Goal: Check status: Check status

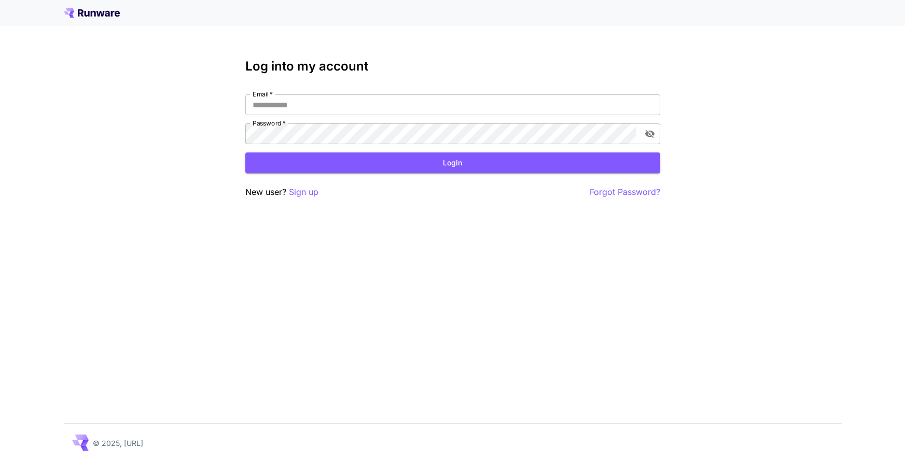
type input "**********"
click at [421, 159] on button "Login" at bounding box center [452, 162] width 415 height 21
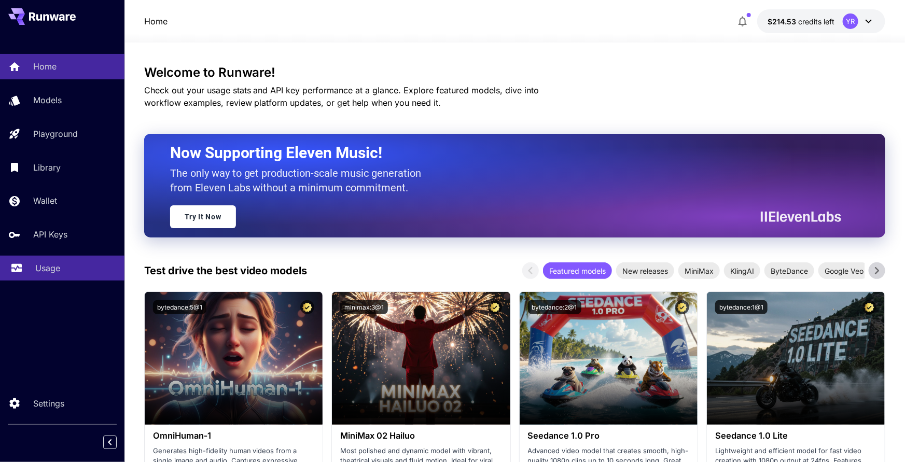
click at [72, 267] on div "Usage" at bounding box center [75, 268] width 81 height 12
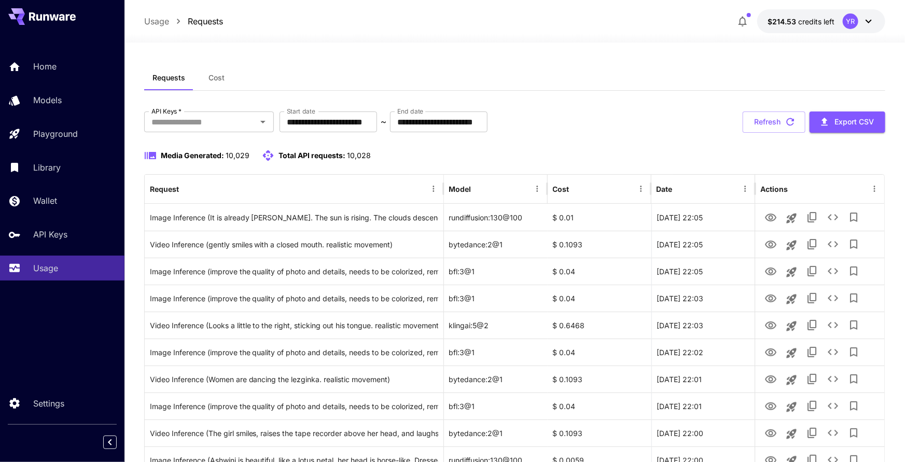
click at [225, 85] on button "Cost" at bounding box center [216, 77] width 47 height 25
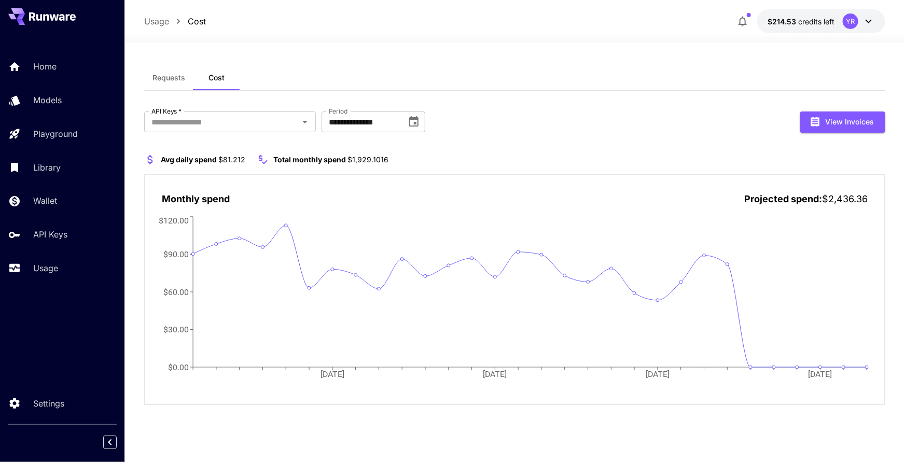
click at [167, 86] on button "Requests" at bounding box center [168, 77] width 49 height 25
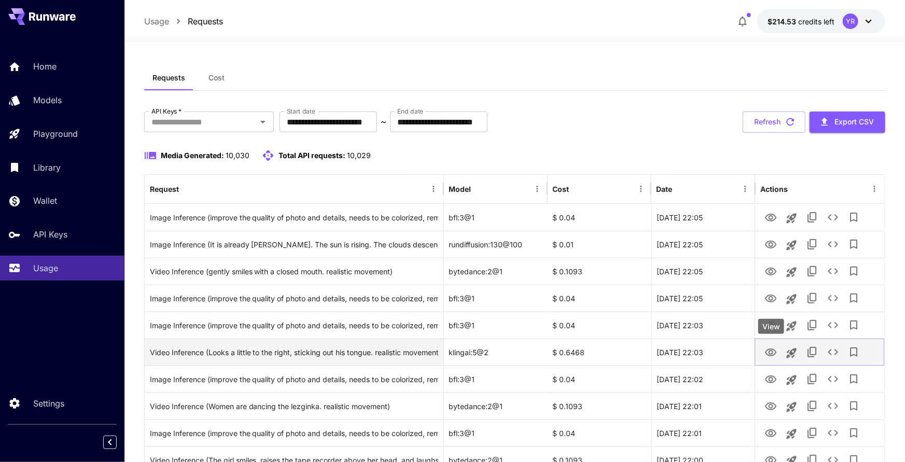
click at [766, 348] on icon "View" at bounding box center [771, 352] width 12 height 12
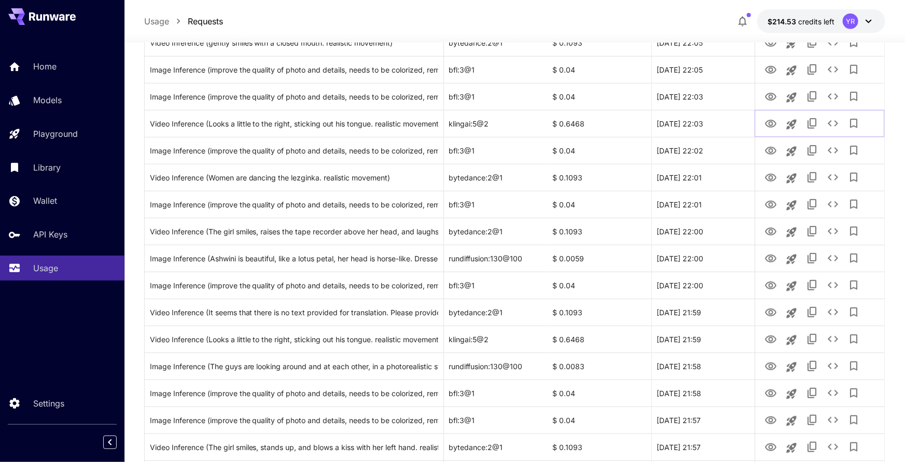
scroll to position [231, 0]
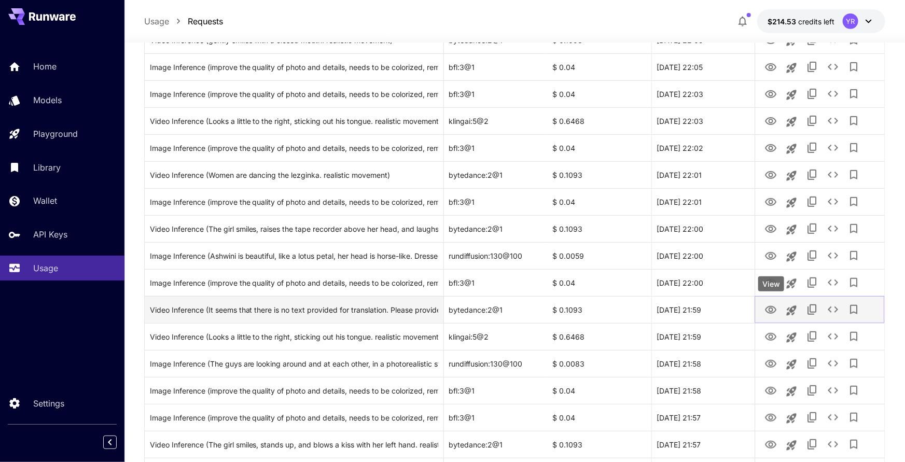
click at [775, 313] on icon "View" at bounding box center [771, 310] width 12 height 12
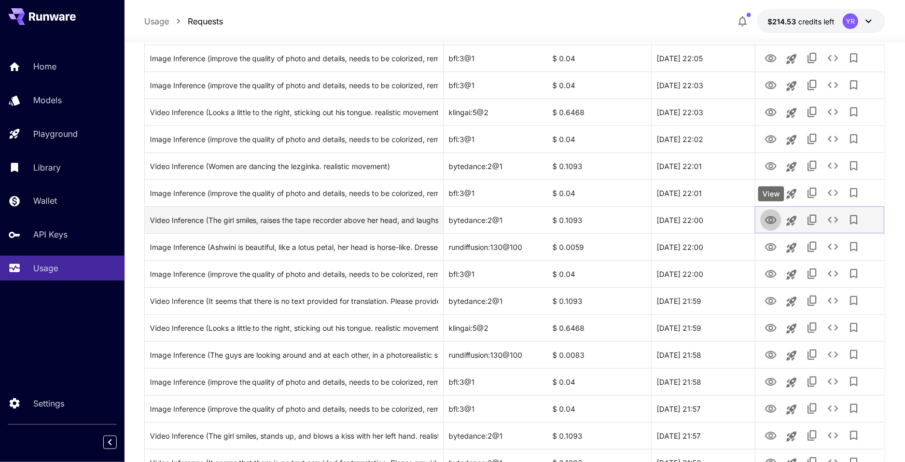
click at [764, 220] on button "View" at bounding box center [770, 219] width 21 height 21
click at [767, 220] on icon "View" at bounding box center [771, 220] width 12 height 12
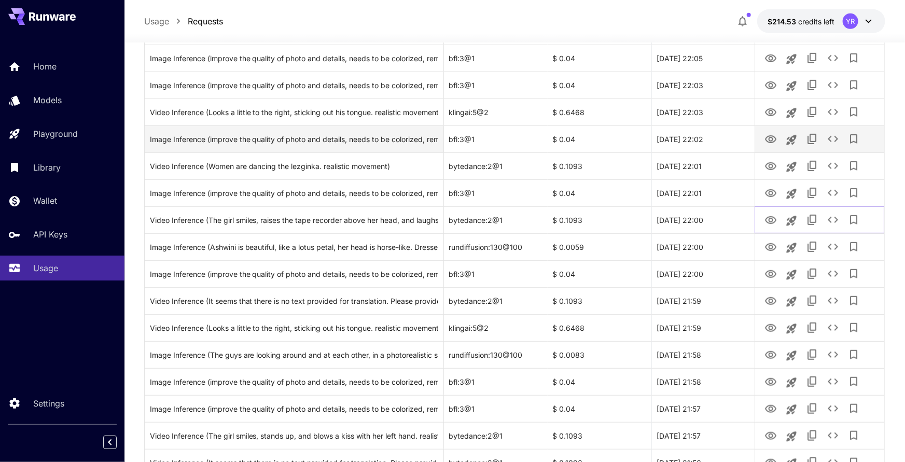
scroll to position [0, 0]
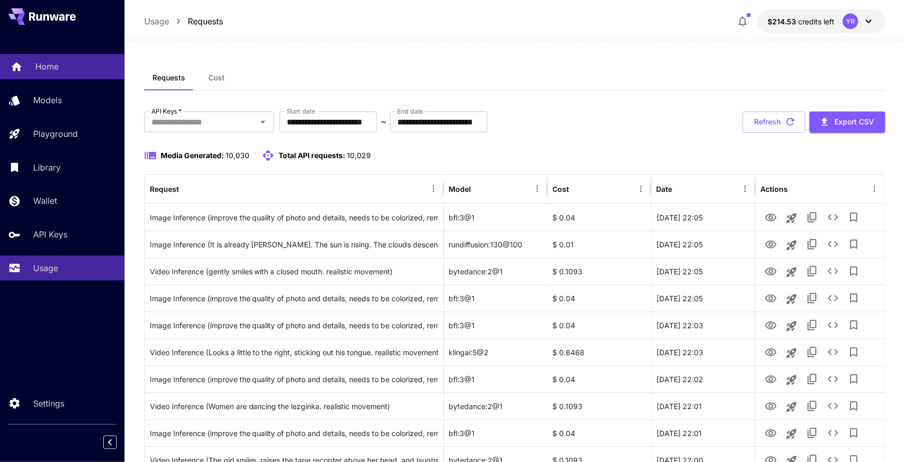
drag, startPoint x: 52, startPoint y: 71, endPoint x: 84, endPoint y: 71, distance: 32.2
click at [52, 71] on p "Home" at bounding box center [46, 66] width 23 height 12
